Goal: Task Accomplishment & Management: Manage account settings

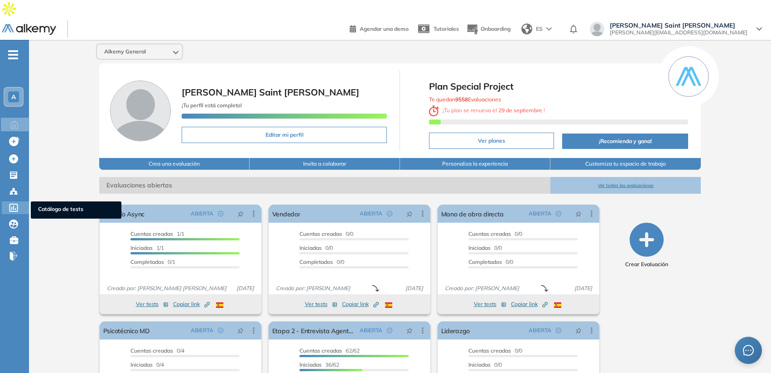
click at [58, 205] on span "Catálogo de tests" at bounding box center [76, 210] width 76 height 10
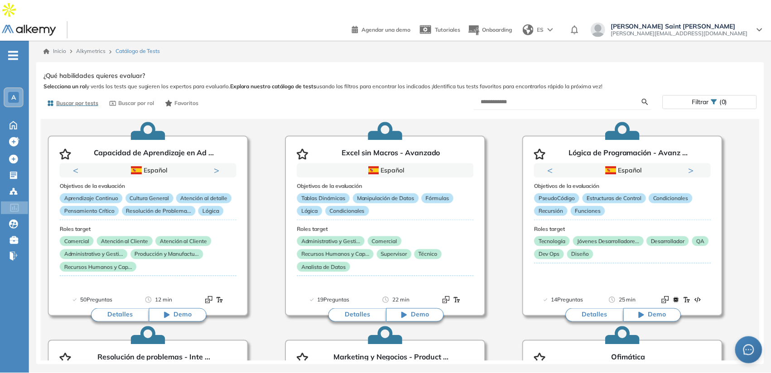
scroll to position [29, 0]
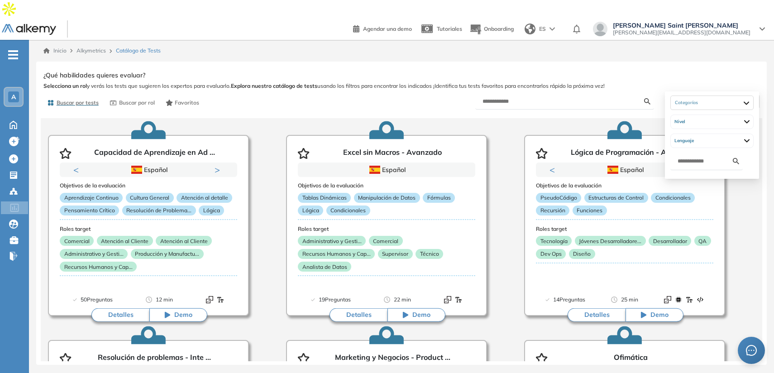
click at [690, 95] on div "Filtrar (0)" at bounding box center [713, 101] width 94 height 13
click at [699, 95] on span "Filtrar" at bounding box center [703, 101] width 17 height 13
click at [700, 108] on div at bounding box center [712, 103] width 83 height 14
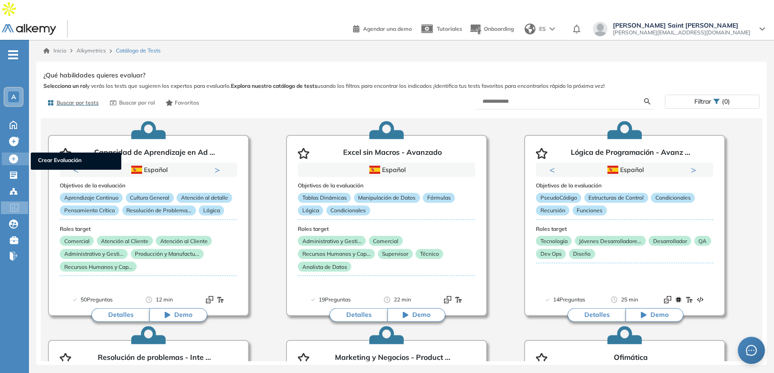
click at [52, 156] on span "Crear Evaluación" at bounding box center [76, 161] width 76 height 10
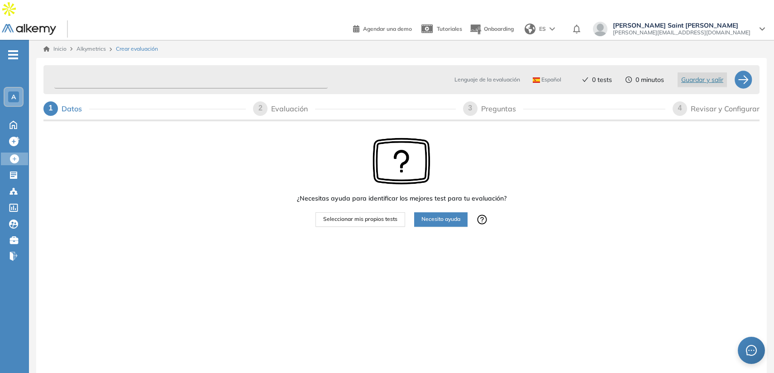
click at [119, 71] on input "text" at bounding box center [191, 80] width 274 height 18
type input "********"
click at [9, 88] on div "A" at bounding box center [14, 97] width 18 height 18
click at [128, 71] on input "********" at bounding box center [191, 80] width 274 height 18
drag, startPoint x: 128, startPoint y: 65, endPoint x: 67, endPoint y: 65, distance: 60.7
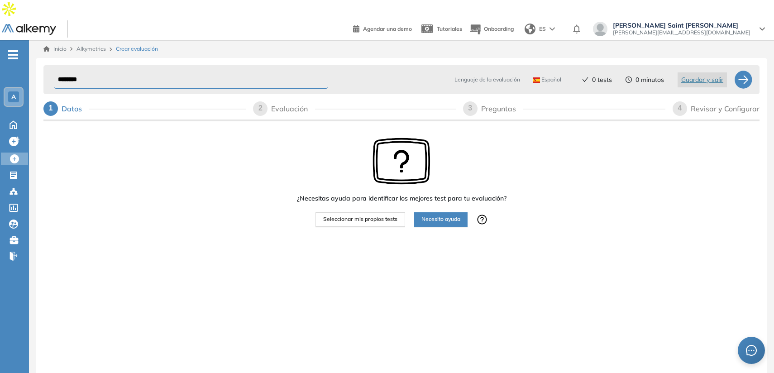
click at [67, 71] on input "********" at bounding box center [191, 80] width 274 height 18
click at [386, 215] on span "Seleccionar mis propios tests" at bounding box center [360, 219] width 74 height 9
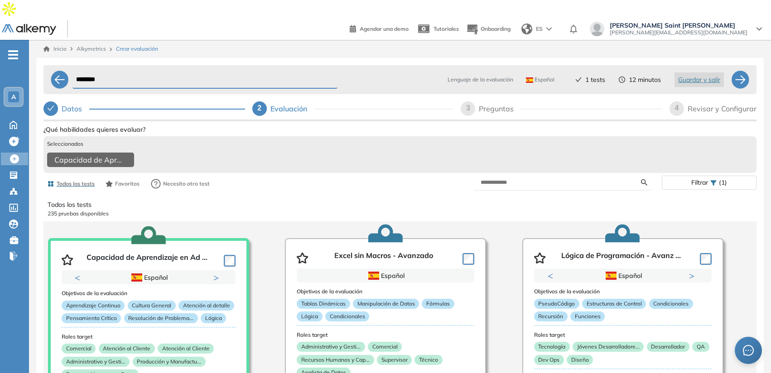
click at [516, 175] on form at bounding box center [562, 183] width 178 height 16
click at [516, 178] on input "text" at bounding box center [560, 182] width 161 height 8
type input "*"
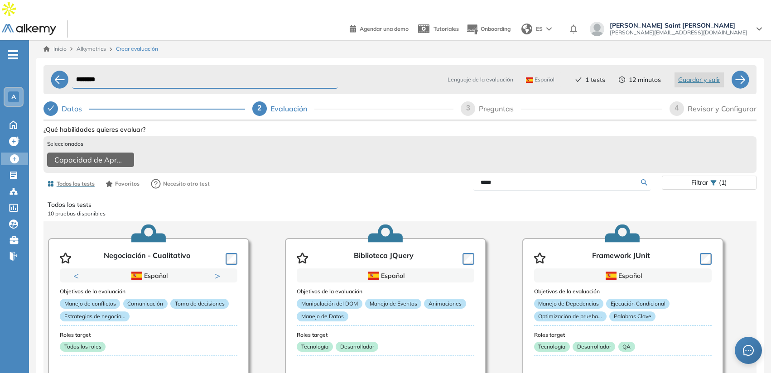
click at [528, 178] on input "*****" at bounding box center [560, 182] width 161 height 8
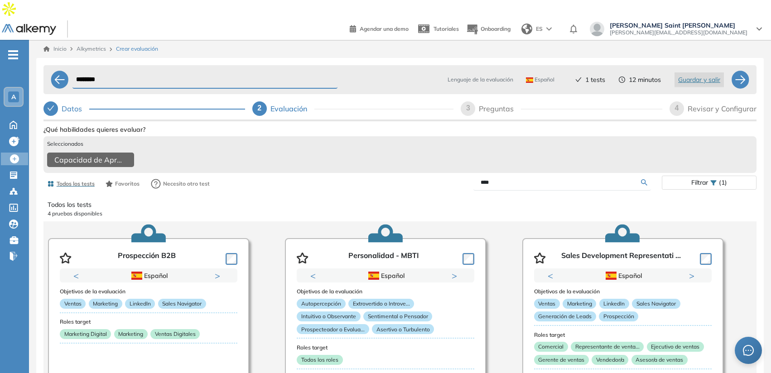
click at [487, 178] on input "****" at bounding box center [560, 182] width 161 height 8
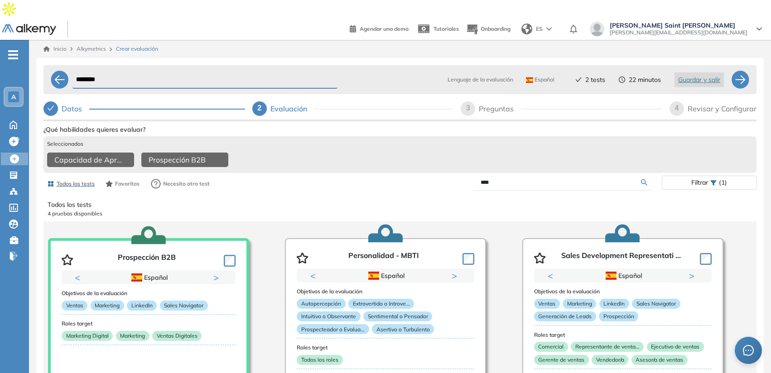
click at [513, 178] on input "****" at bounding box center [560, 182] width 161 height 8
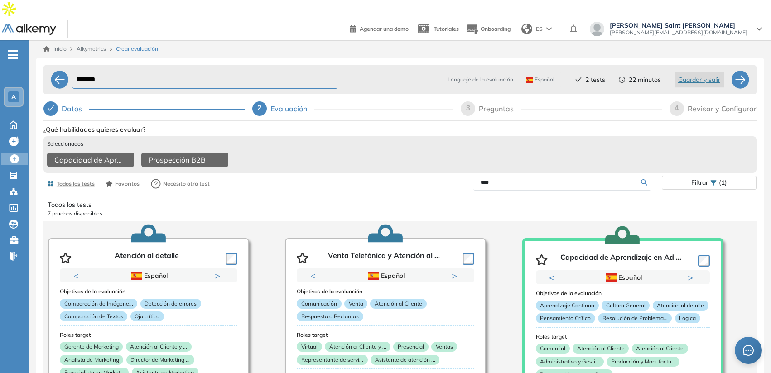
click at [499, 178] on input "****" at bounding box center [560, 182] width 161 height 8
type input "***"
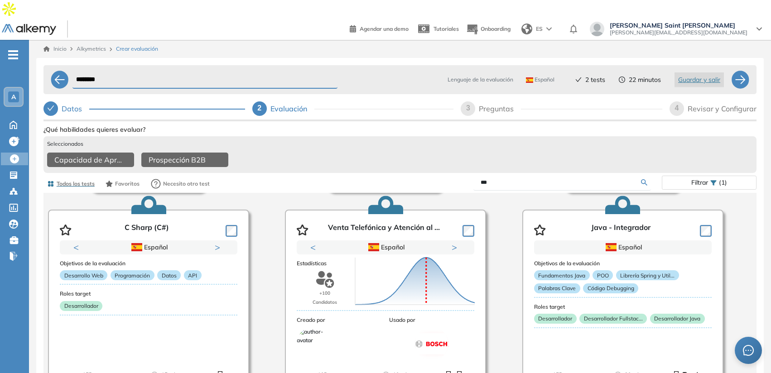
scroll to position [243, 0]
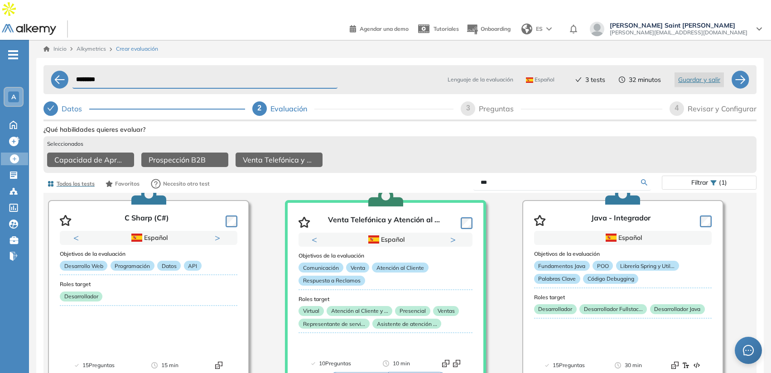
click at [474, 101] on div "3" at bounding box center [468, 108] width 14 height 14
select select "*****"
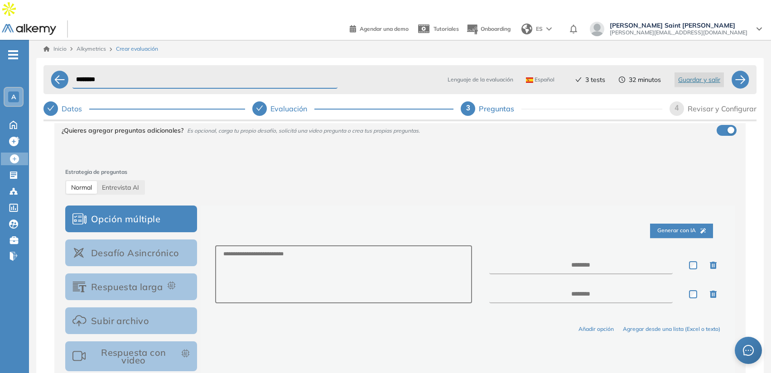
scroll to position [145, 0]
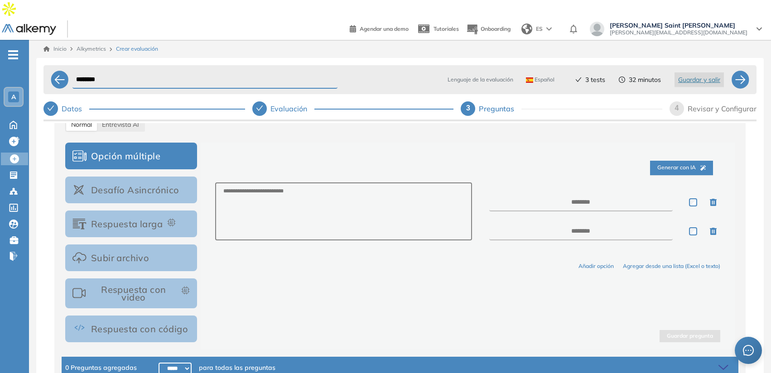
click at [134, 279] on button "Respuesta con video" at bounding box center [131, 294] width 132 height 30
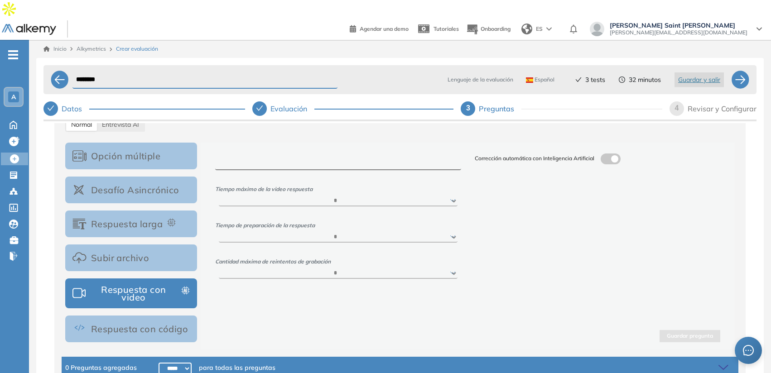
click at [338, 154] on textarea at bounding box center [337, 162] width 245 height 17
click at [609, 154] on label at bounding box center [611, 159] width 20 height 11
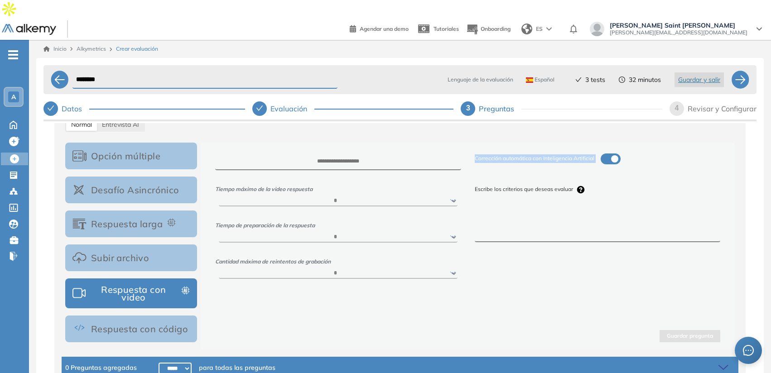
drag, startPoint x: 471, startPoint y: 143, endPoint x: 607, endPoint y: 143, distance: 136.8
click at [607, 154] on div "Corrección automática con Inteligencia Artificial Escribe los criterios que des…" at bounding box center [597, 216] width 259 height 125
click at [538, 214] on textarea at bounding box center [597, 226] width 245 height 34
click at [682, 101] on div "4" at bounding box center [676, 108] width 14 height 14
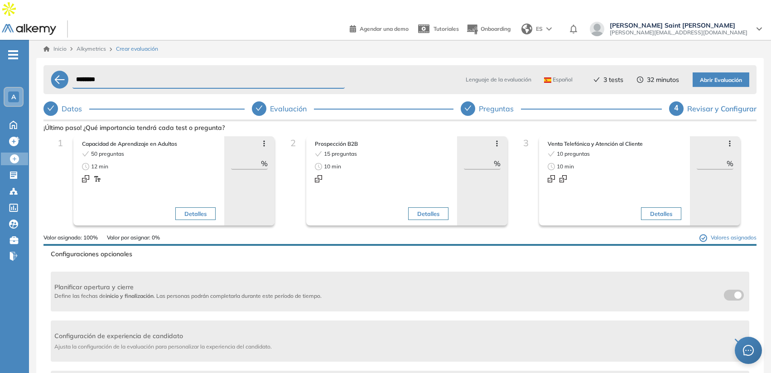
click at [480, 158] on input "**" at bounding box center [479, 163] width 30 height 11
type input "*"
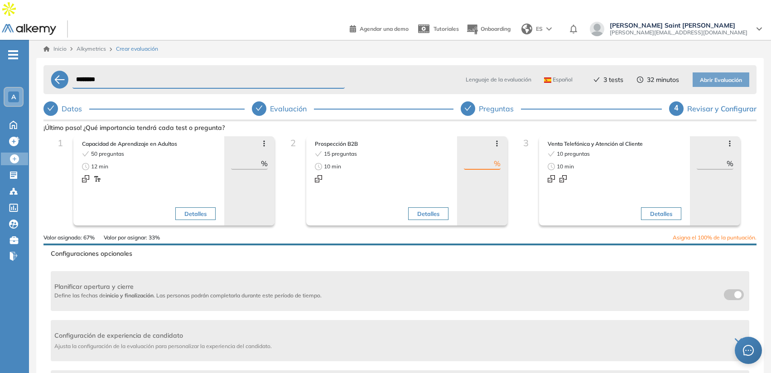
type input "**"
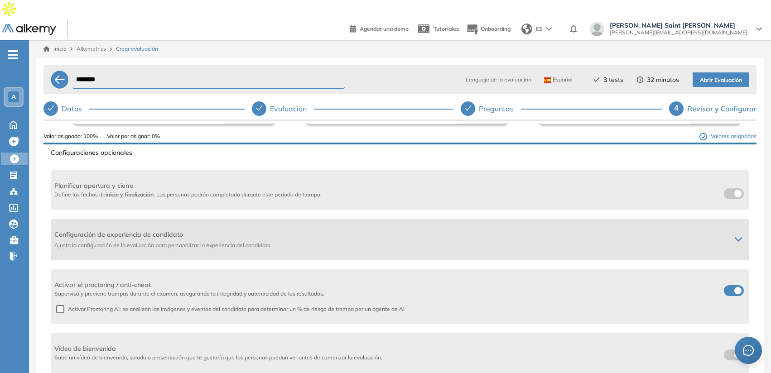
scroll to position [100, 0]
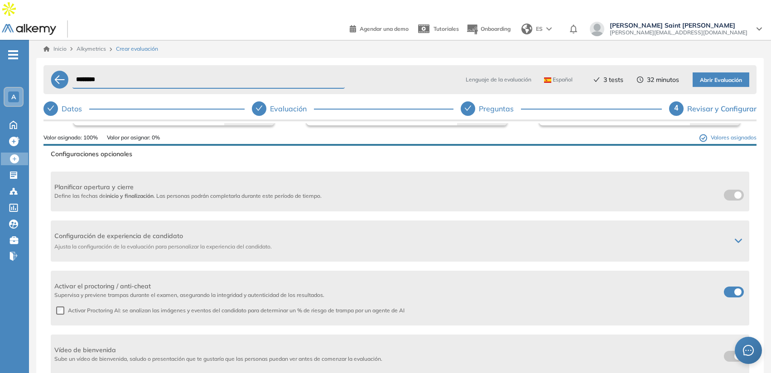
click at [731, 287] on span at bounding box center [727, 290] width 7 height 7
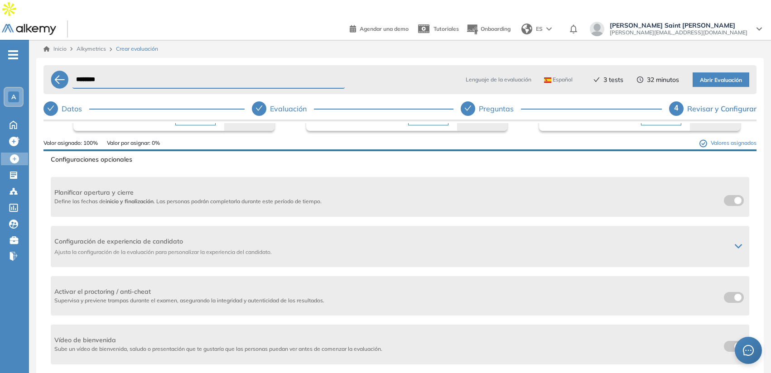
scroll to position [95, 0]
click at [730, 292] on label at bounding box center [734, 297] width 20 height 11
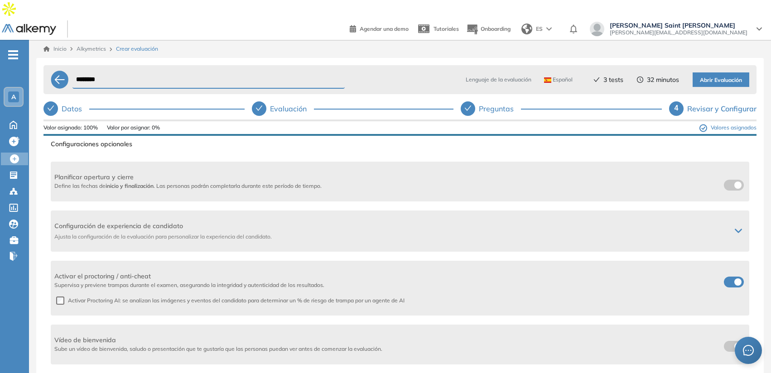
scroll to position [110, 0]
drag, startPoint x: 72, startPoint y: 320, endPoint x: 190, endPoint y: 320, distance: 117.7
click at [190, 336] on span "Vídeo de bienvenida" at bounding box center [218, 341] width 328 height 10
click at [724, 341] on span at bounding box center [727, 344] width 7 height 7
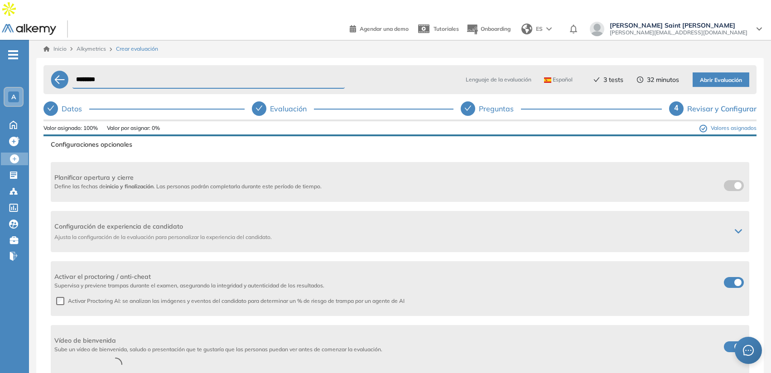
click at [724, 341] on span at bounding box center [727, 344] width 7 height 7
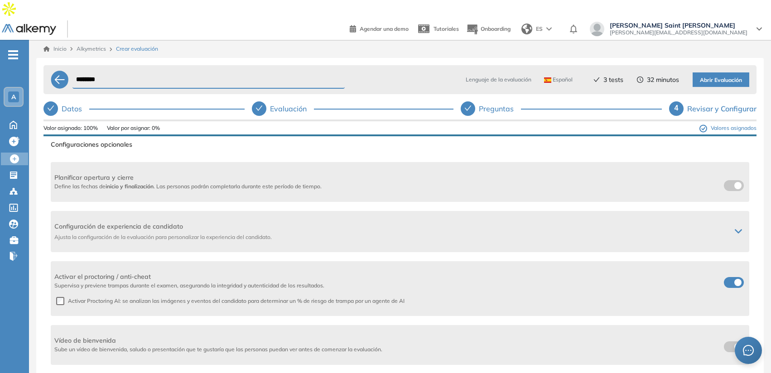
scroll to position [0, 0]
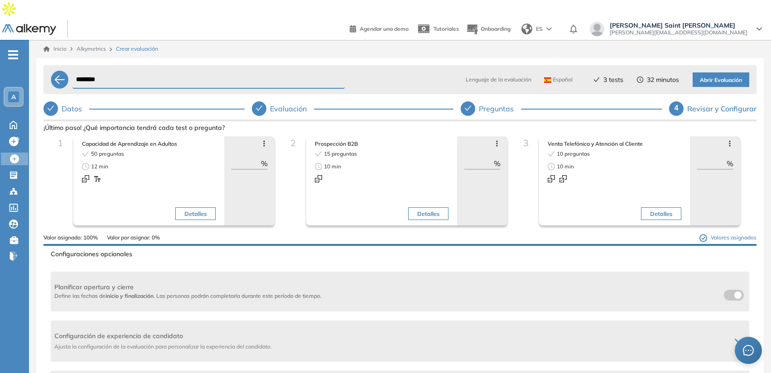
click at [471, 101] on div at bounding box center [468, 108] width 14 height 14
select select "*****"
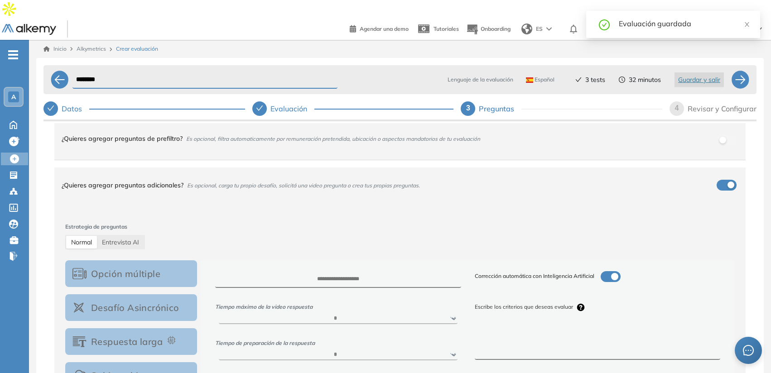
scroll to position [38, 0]
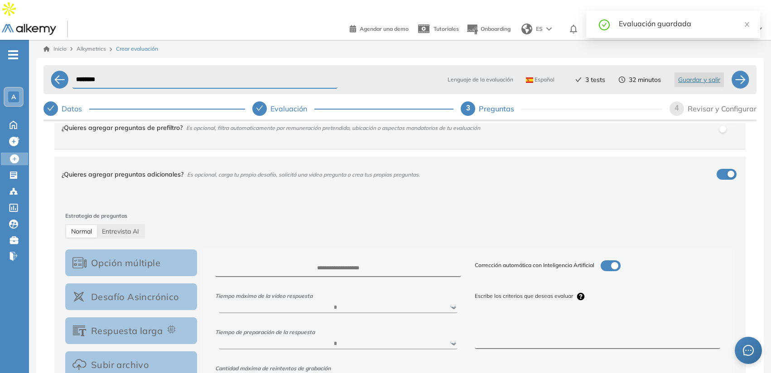
click at [176, 290] on button "Desafío Asincrónico" at bounding box center [131, 296] width 132 height 27
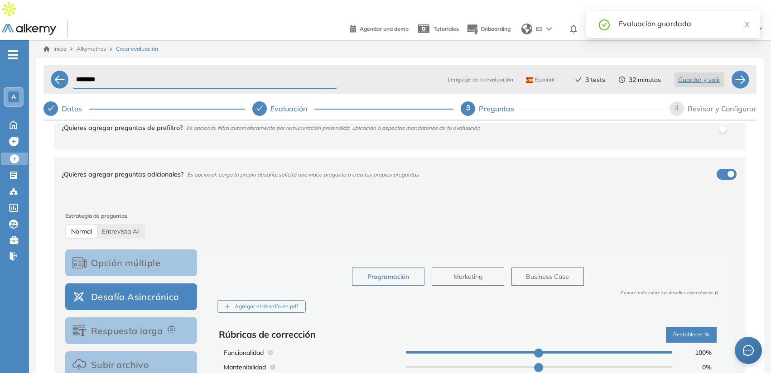
click at [453, 268] on button "Marketing" at bounding box center [468, 277] width 72 height 18
type input "**"
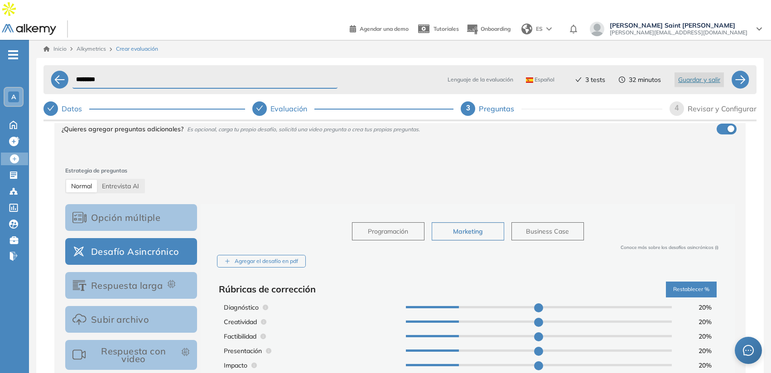
scroll to position [93, 0]
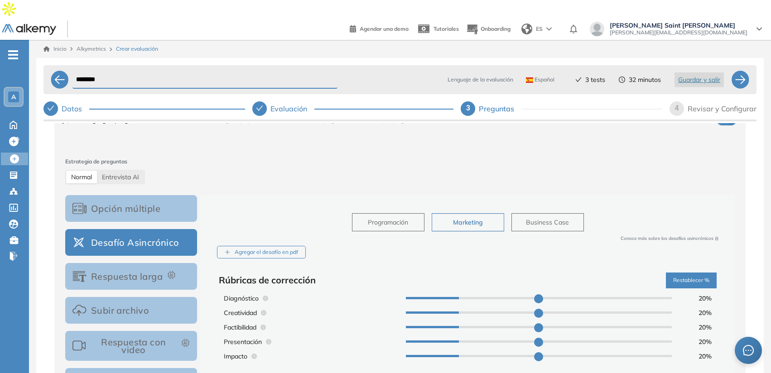
type input "**"
drag, startPoint x: 461, startPoint y: 278, endPoint x: 489, endPoint y: 278, distance: 27.2
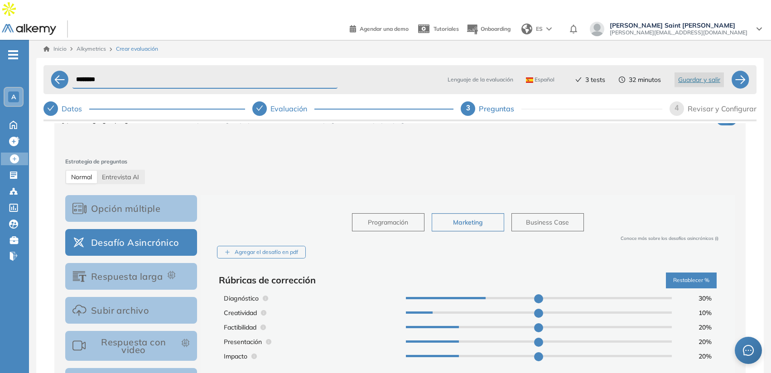
type input "**"
click at [489, 297] on input "range" at bounding box center [539, 298] width 266 height 2
type input "**"
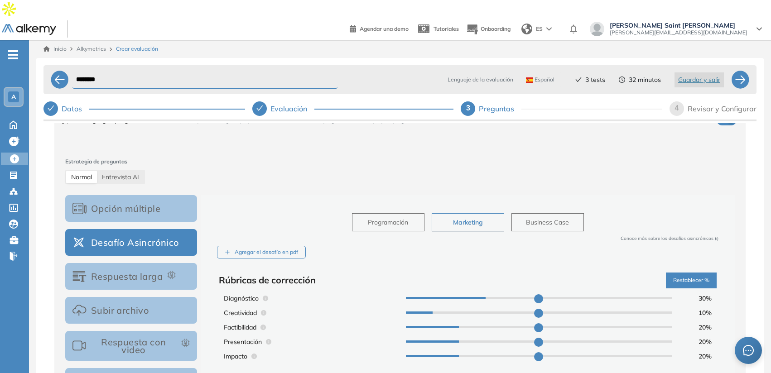
type input "**"
type input "*"
type input "**"
type input "*"
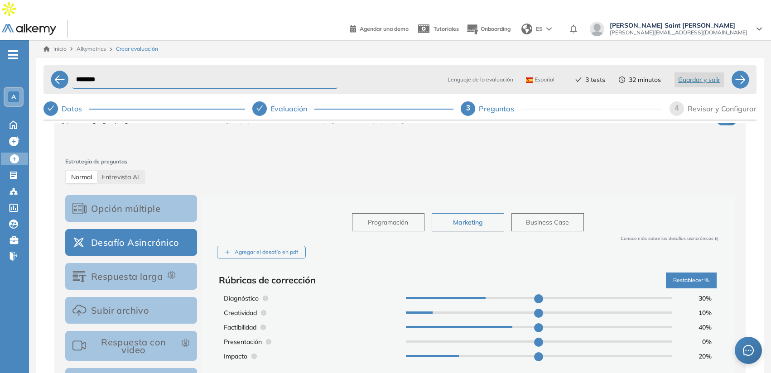
drag, startPoint x: 459, startPoint y: 309, endPoint x: 509, endPoint y: 309, distance: 49.8
type input "**"
click at [509, 326] on input "range" at bounding box center [539, 327] width 266 height 2
click at [44, 173] on span "Evaluaciones" at bounding box center [76, 178] width 76 height 10
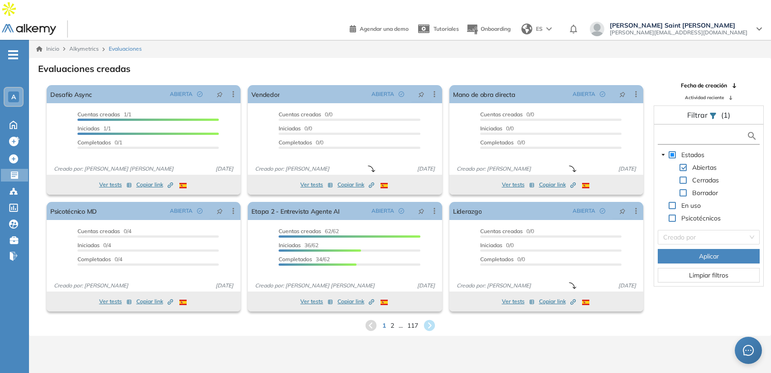
click at [660, 131] on input "text" at bounding box center [703, 136] width 86 height 10
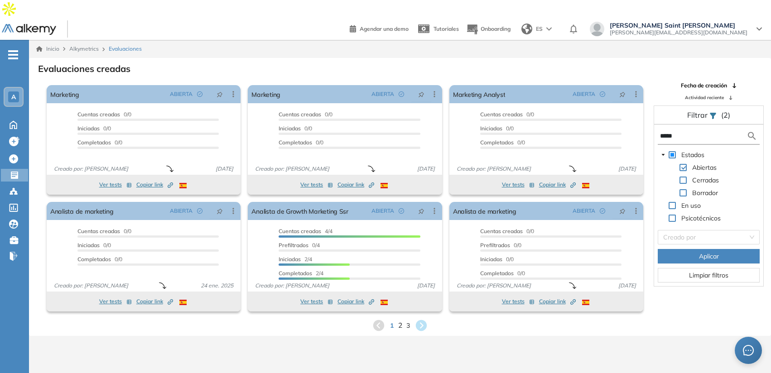
type input "*****"
click at [399, 320] on span "2" at bounding box center [400, 325] width 4 height 10
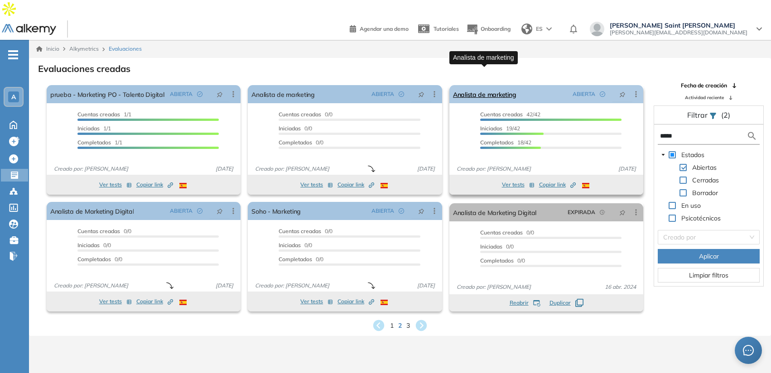
click at [496, 85] on link "Analista de marketing" at bounding box center [484, 94] width 63 height 18
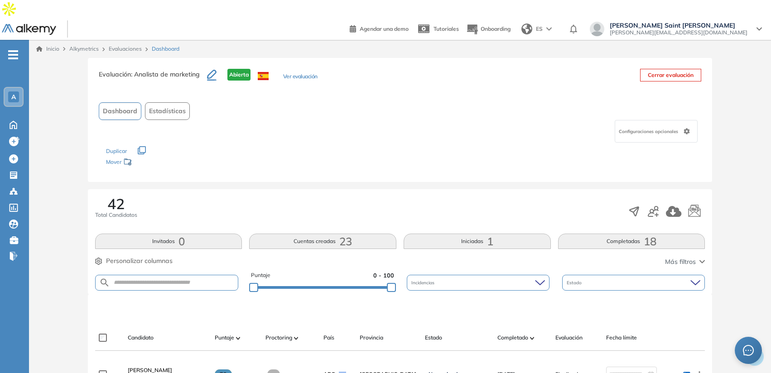
click at [168, 106] on span "Estadísticas" at bounding box center [167, 111] width 37 height 10
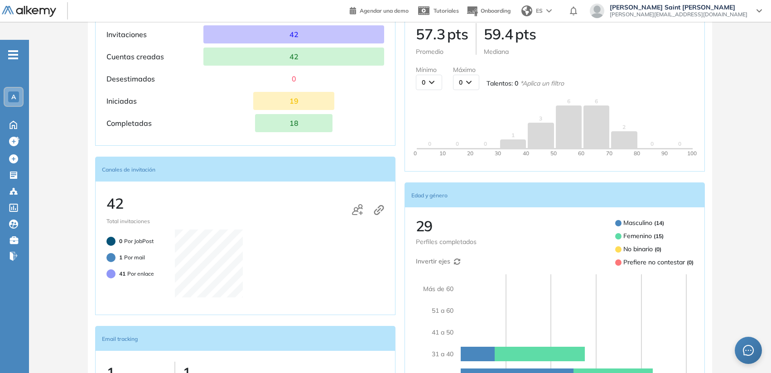
scroll to position [211, 0]
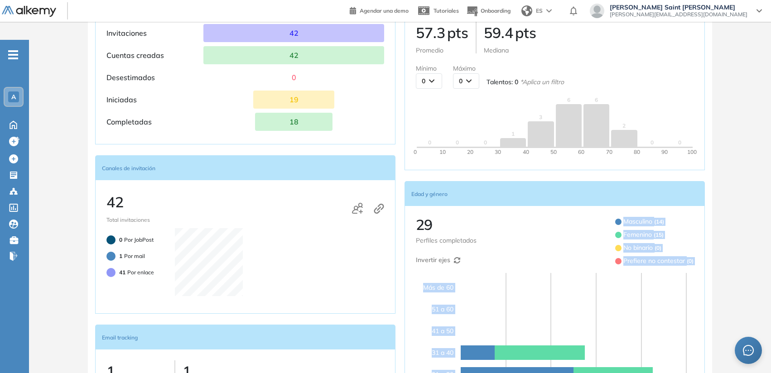
drag, startPoint x: 608, startPoint y: 195, endPoint x: 628, endPoint y: 249, distance: 57.5
click at [628, 250] on div "29 Perfiles completados Invertir ejes Masculino ( 14 ) Femenino ( 15 ) No binar…" at bounding box center [554, 321] width 300 height 231
click at [628, 249] on div "29 Perfiles completados Invertir ejes Masculino ( 14 ) Femenino ( 15 ) No binar…" at bounding box center [555, 321] width 278 height 208
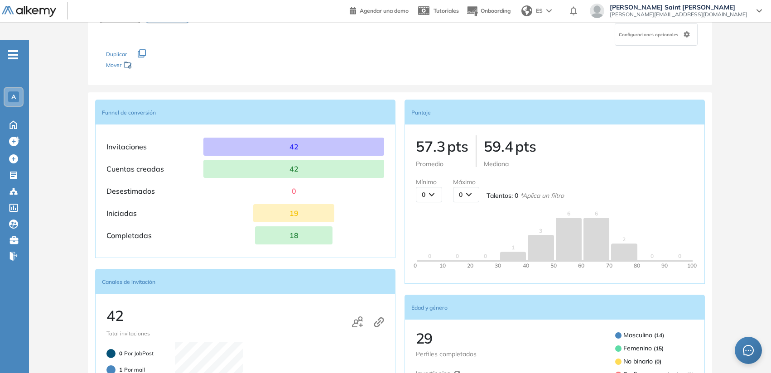
scroll to position [0, 0]
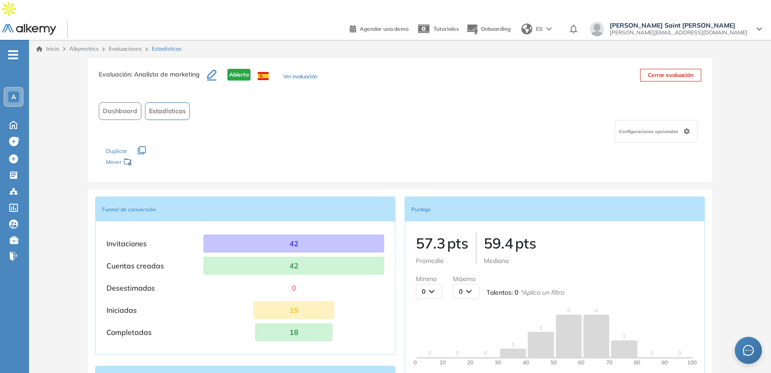
click at [130, 106] on span "Dashboard" at bounding box center [120, 111] width 34 height 10
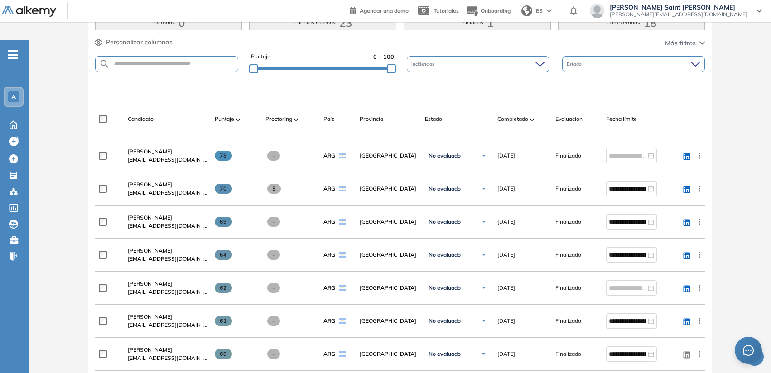
scroll to position [228, 0]
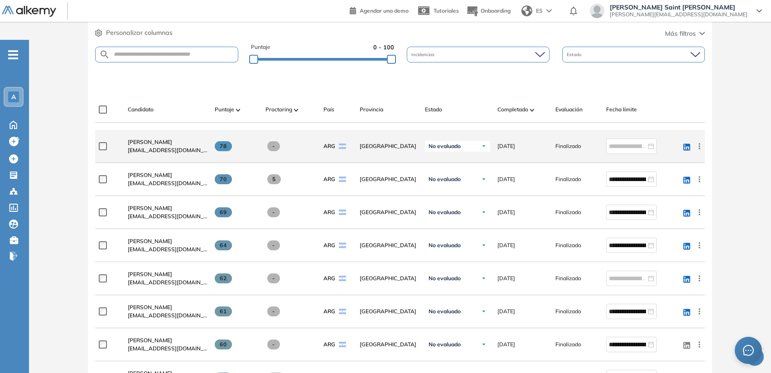
drag, startPoint x: 221, startPoint y: 127, endPoint x: 233, endPoint y: 127, distance: 11.8
click at [233, 141] on div "78" at bounding box center [236, 146] width 43 height 10
click at [152, 139] on span "Erica Noriega" at bounding box center [150, 142] width 44 height 7
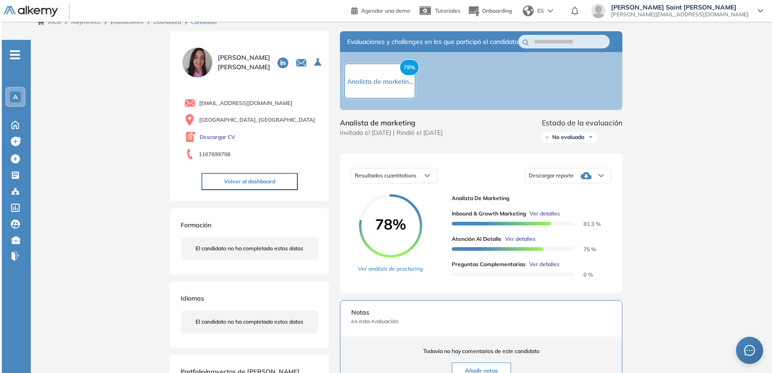
scroll to position [26, 0]
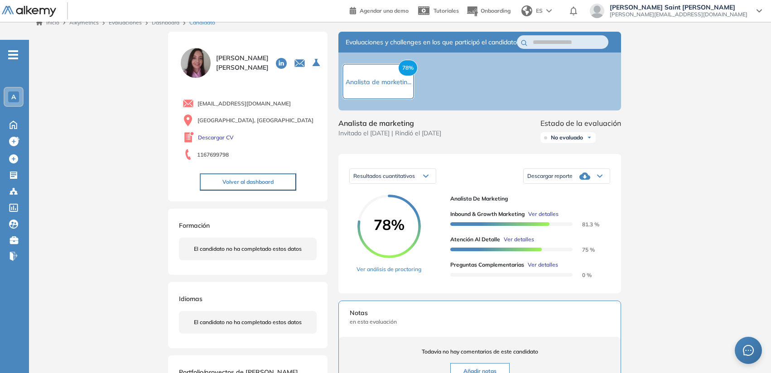
click at [537, 210] on span "Ver detalles" at bounding box center [543, 214] width 30 height 8
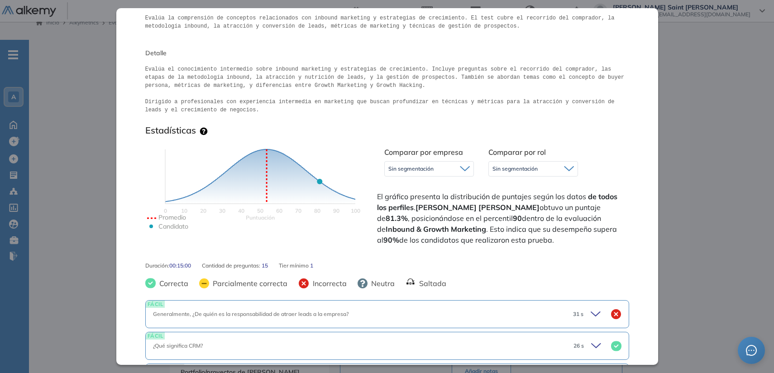
scroll to position [173, 0]
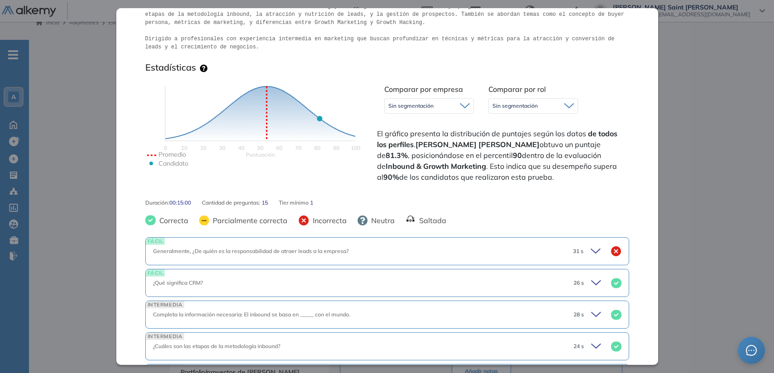
click at [431, 251] on div "Generalmente, ¿De quién es la responsabilidad de atraer leads a la empresa?" at bounding box center [359, 251] width 413 height 8
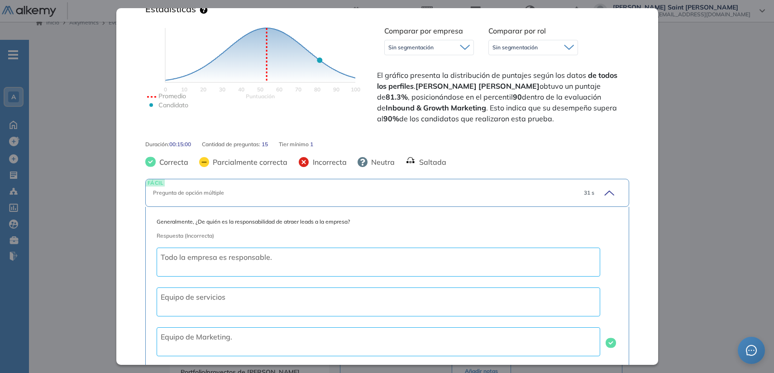
scroll to position [232, 0]
click at [463, 197] on div "FÁCIL Pregunta de opción múltiple 31 s" at bounding box center [387, 192] width 484 height 28
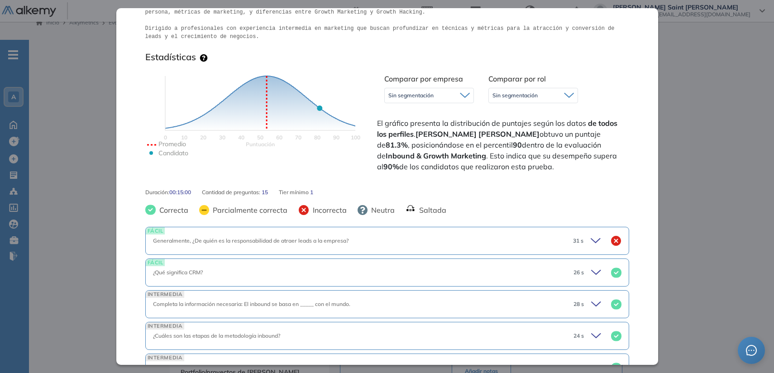
scroll to position [181, 0]
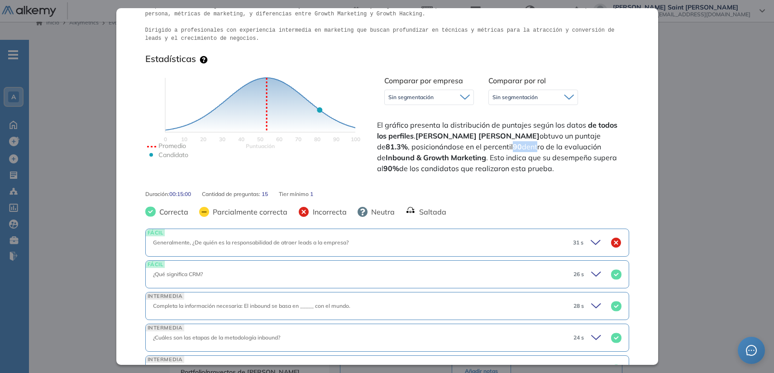
drag, startPoint x: 422, startPoint y: 146, endPoint x: 447, endPoint y: 145, distance: 24.5
click at [447, 145] on span "El gráfico presenta la distribución de puntajes según los datos de todos los pe…" at bounding box center [502, 147] width 250 height 54
click at [456, 96] on div "Sin segmentación" at bounding box center [429, 97] width 89 height 14
click at [399, 55] on div "Estadísticas" at bounding box center [387, 60] width 484 height 14
click at [496, 96] on span "Sin segmentación" at bounding box center [515, 97] width 45 height 7
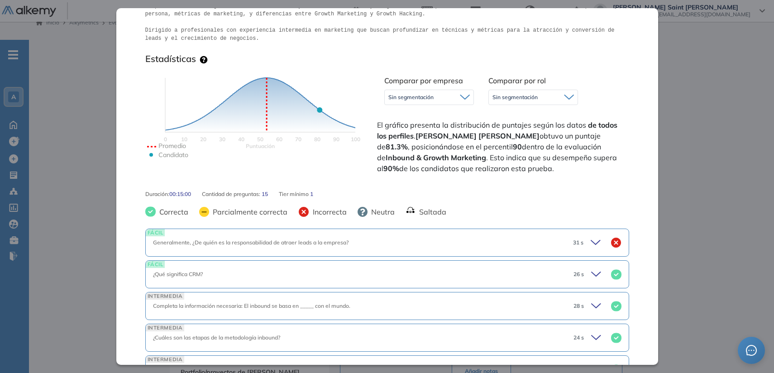
click at [484, 66] on div "Estadísticas" at bounding box center [387, 60] width 484 height 14
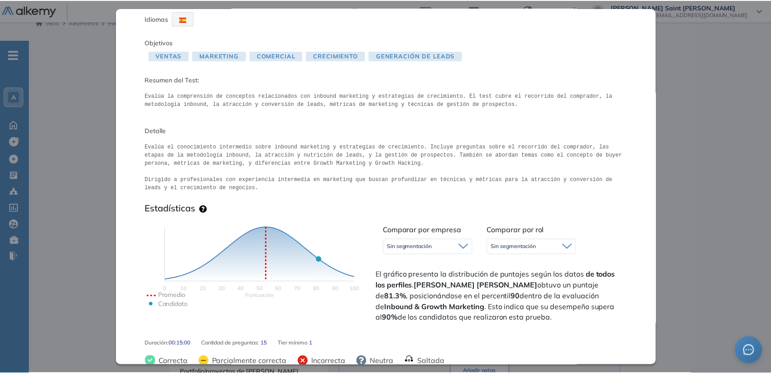
scroll to position [0, 0]
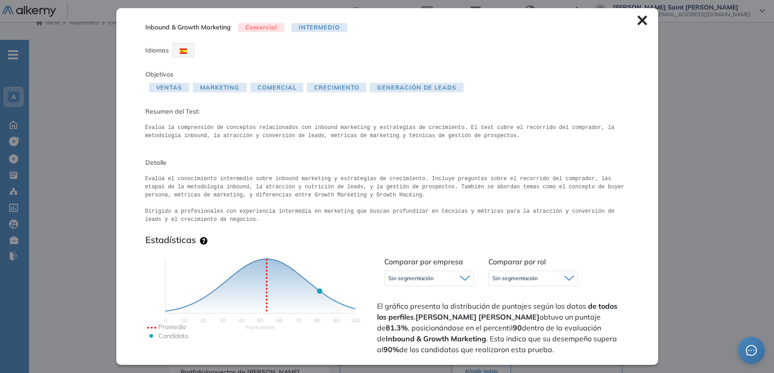
click at [638, 21] on icon at bounding box center [643, 20] width 10 height 10
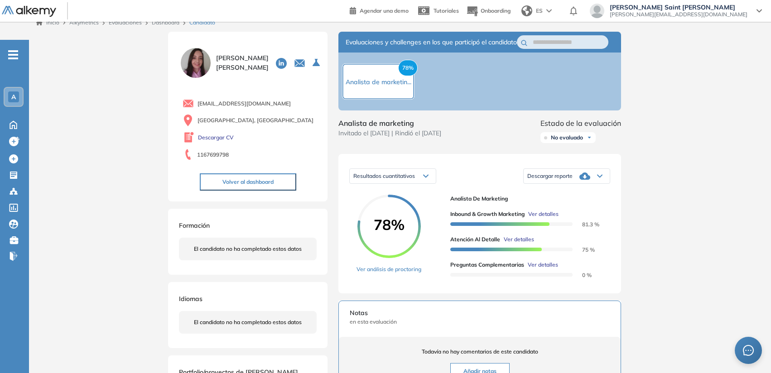
click at [603, 167] on div "Descargar reporte" at bounding box center [567, 176] width 86 height 18
click at [499, 165] on div "Resultados cuantitativos Resultados cuantitativos Resultados relativos Descarga…" at bounding box center [479, 176] width 261 height 23
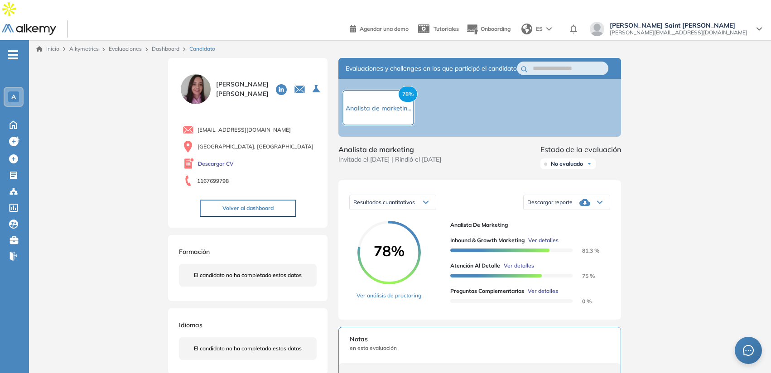
click at [171, 45] on link "Dashboard" at bounding box center [166, 48] width 28 height 7
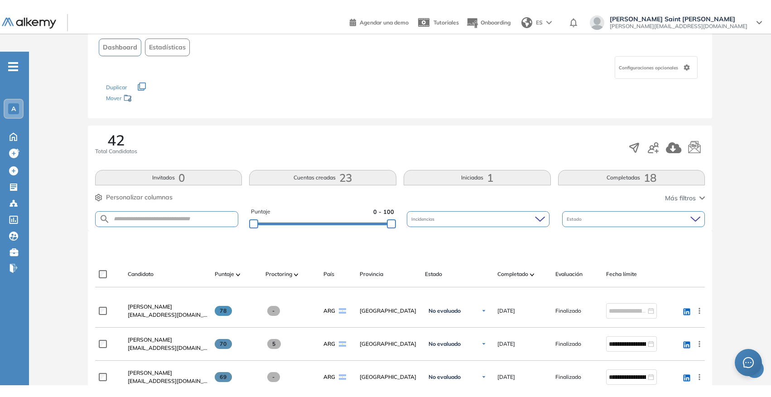
scroll to position [73, 0]
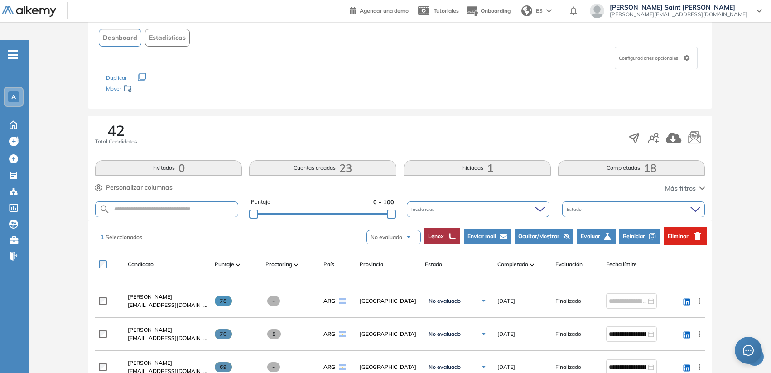
click at [597, 232] on span "Evaluar" at bounding box center [590, 236] width 19 height 8
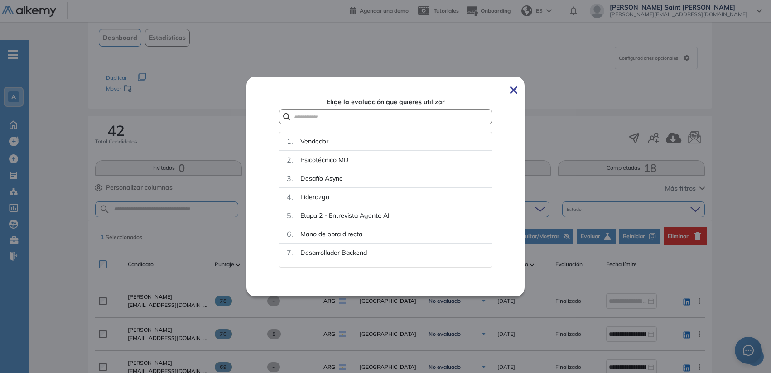
click at [517, 91] on img at bounding box center [513, 89] width 7 height 7
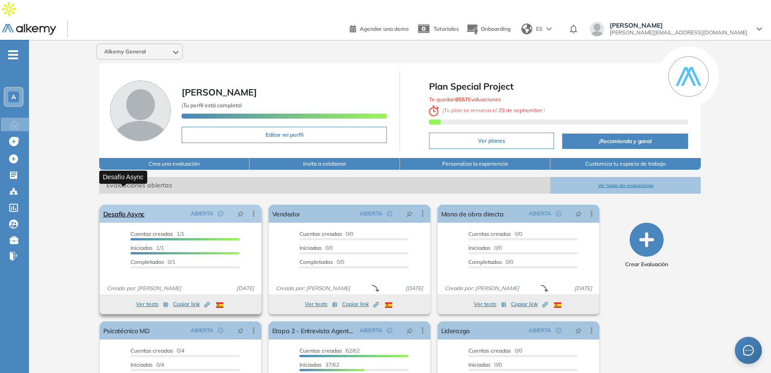
click at [130, 205] on link "Desafío Async" at bounding box center [124, 214] width 42 height 18
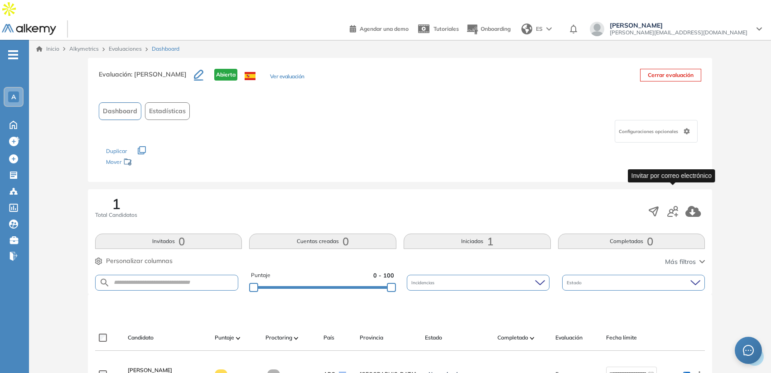
click at [675, 206] on icon "button" at bounding box center [672, 211] width 11 height 11
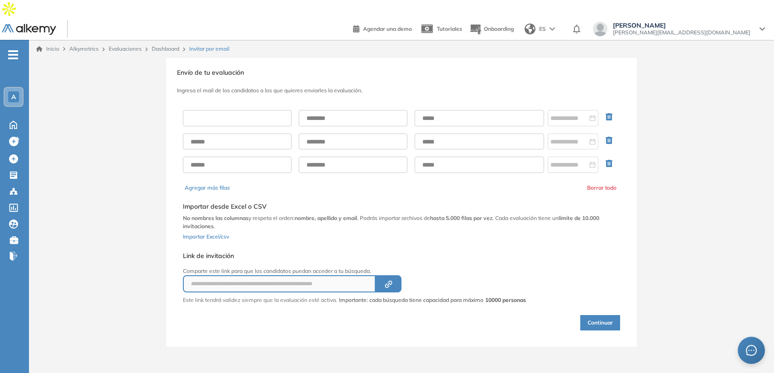
click at [254, 110] on input "text" at bounding box center [237, 118] width 109 height 16
click at [253, 110] on input "text" at bounding box center [237, 118] width 109 height 16
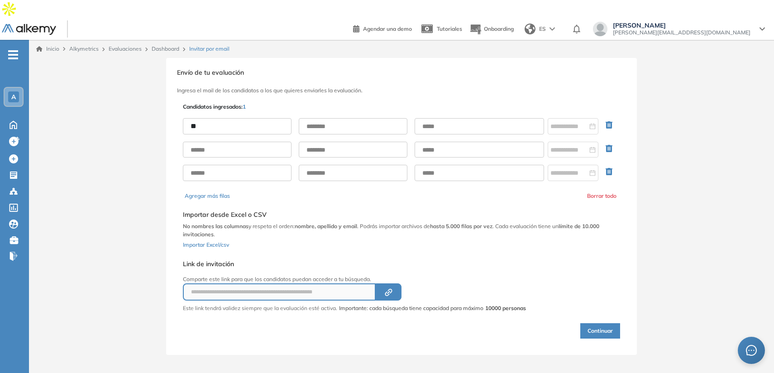
type input "**"
click at [453, 118] on input "text" at bounding box center [480, 126] width 130 height 16
type input "**********"
click at [609, 323] on button "Continuar" at bounding box center [601, 330] width 40 height 15
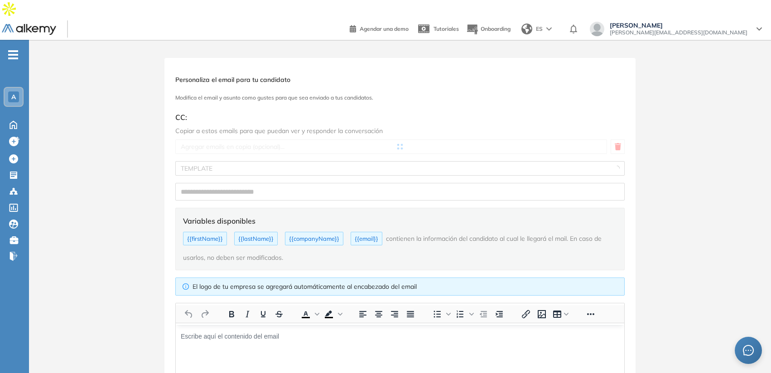
type input "**********"
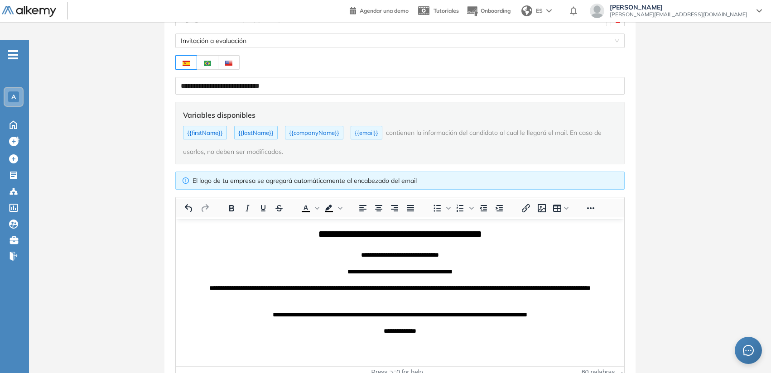
scroll to position [158, 0]
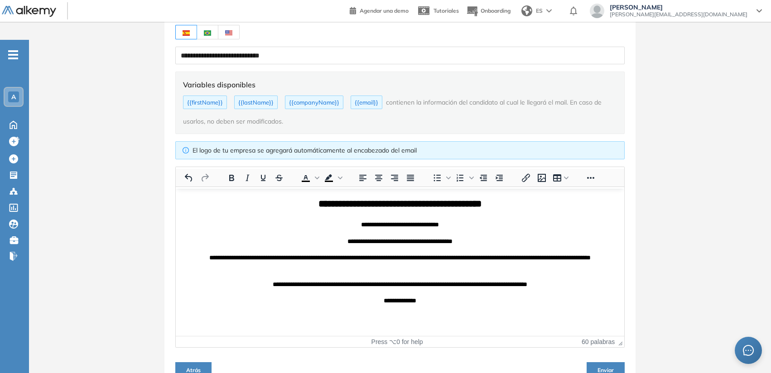
click at [279, 237] on p "**********" at bounding box center [399, 241] width 439 height 10
click at [191, 362] on button "Atrás" at bounding box center [193, 369] width 36 height 14
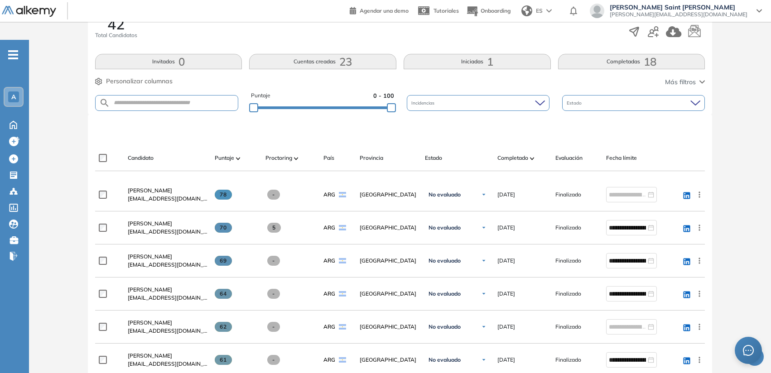
scroll to position [182, 0]
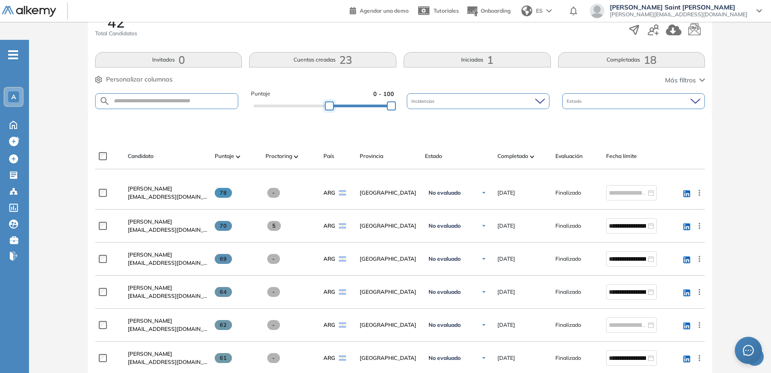
drag, startPoint x: 255, startPoint y: 89, endPoint x: 330, endPoint y: 91, distance: 74.3
click at [330, 101] on div at bounding box center [329, 105] width 9 height 9
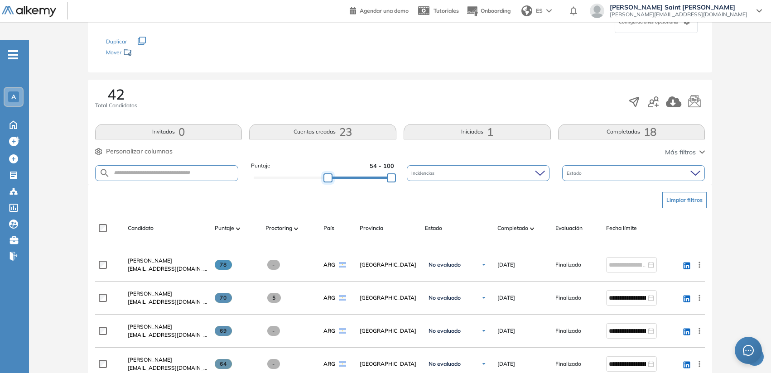
scroll to position [110, 0]
click at [633, 95] on icon "button" at bounding box center [634, 101] width 13 height 13
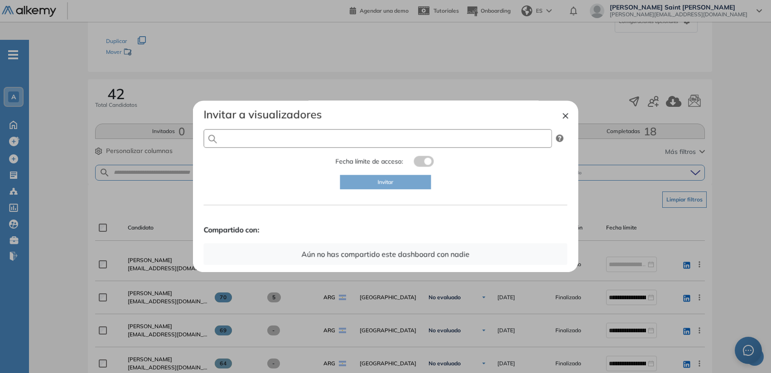
click at [365, 137] on input "text" at bounding box center [378, 138] width 348 height 19
click at [172, 169] on div at bounding box center [385, 186] width 771 height 373
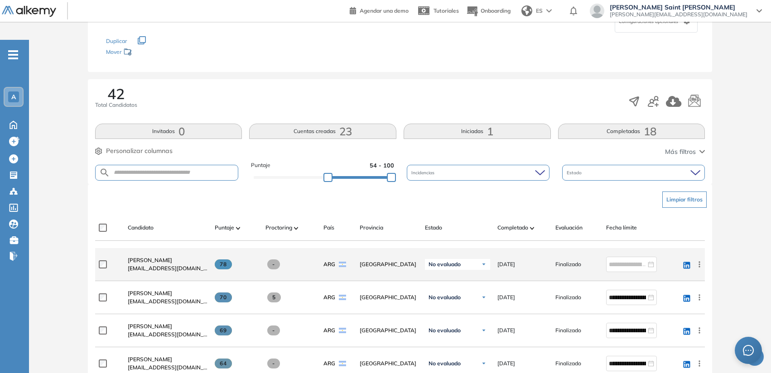
click at [154, 249] on div "Erica Noriega erinoriega@hotmail.com" at bounding box center [163, 264] width 87 height 31
click at [153, 257] on span "Erica Noriega" at bounding box center [150, 260] width 44 height 7
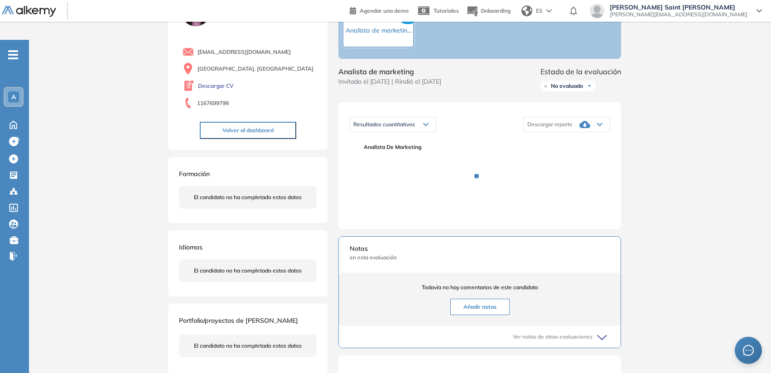
scroll to position [149, 0]
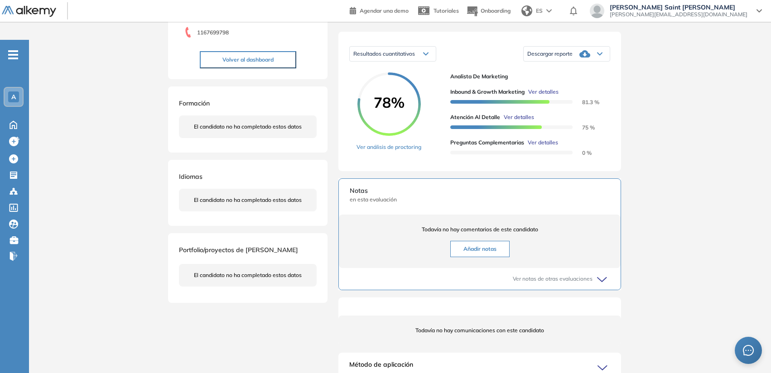
click at [476, 229] on div "Todavía no hay comentarios de este candidato Añadir notas" at bounding box center [480, 241] width 282 height 53
click at [474, 241] on button "Añadir notas" at bounding box center [479, 249] width 59 height 16
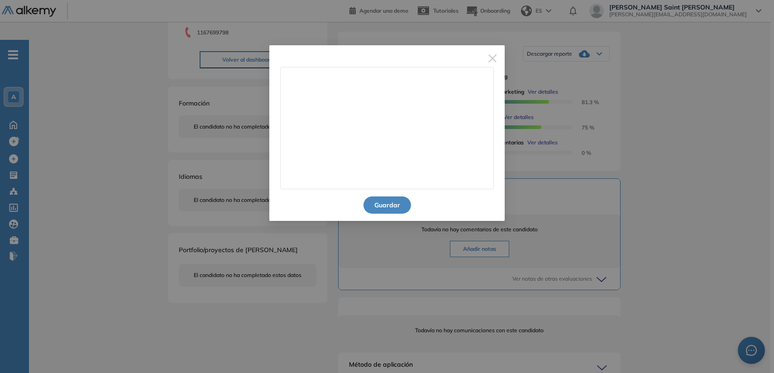
click at [381, 129] on textarea at bounding box center [387, 128] width 214 height 122
type textarea "*"
type textarea "**********"
click at [500, 66] on span "Close" at bounding box center [492, 57] width 24 height 24
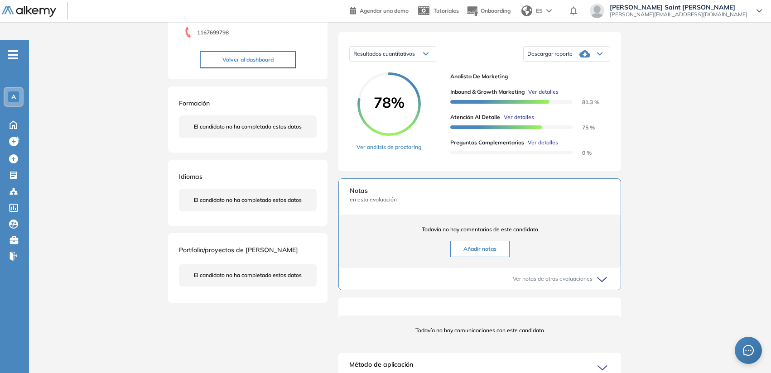
scroll to position [0, 0]
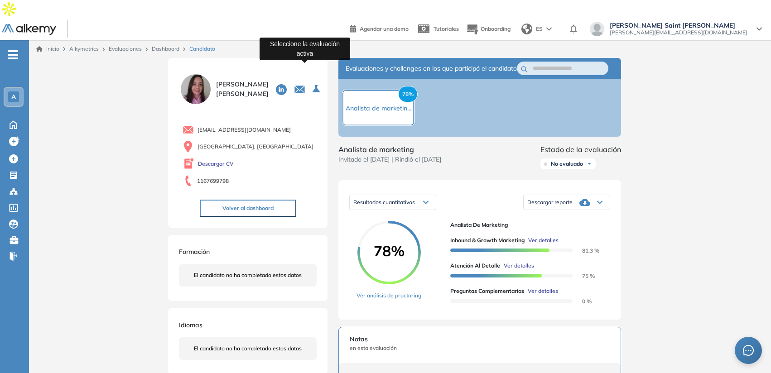
click at [312, 85] on icon "Seleccione la evaluación activa" at bounding box center [315, 88] width 7 height 7
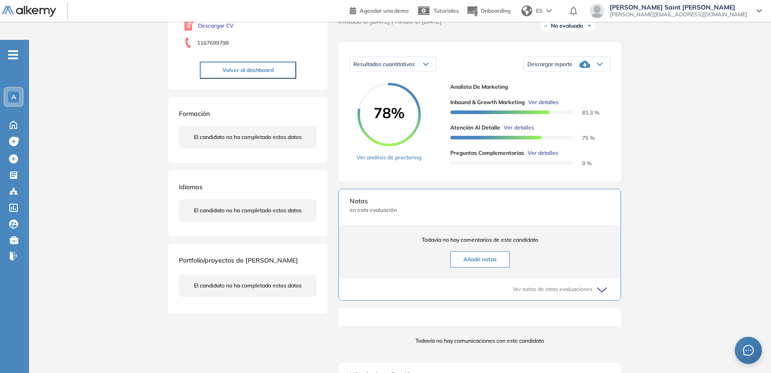
scroll to position [139, 0]
click at [261, 281] on span "El candidato no ha completado estos datos" at bounding box center [248, 285] width 108 height 8
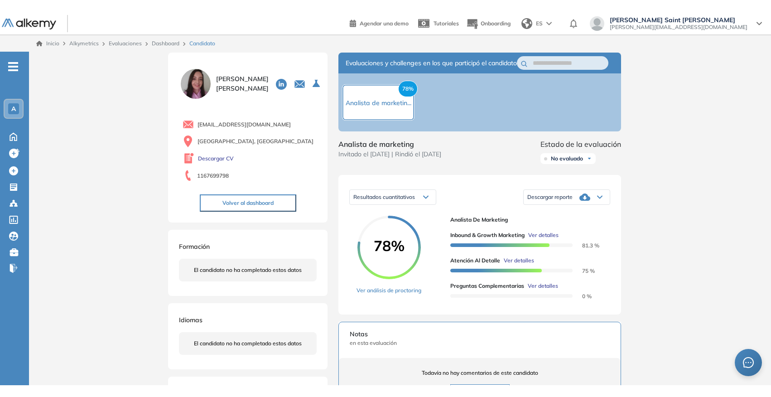
scroll to position [0, 0]
